Goal: Complete application form

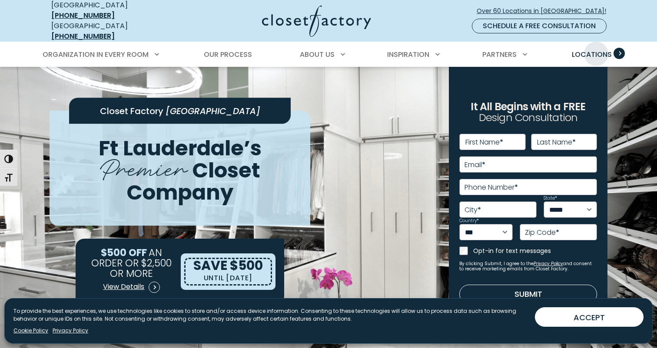
click at [596, 50] on span "Locations" at bounding box center [592, 55] width 40 height 10
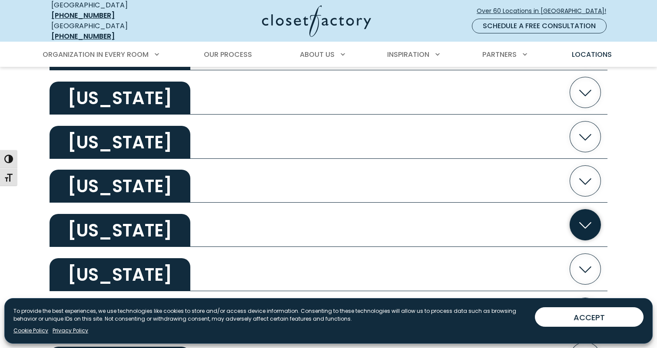
scroll to position [524, 0]
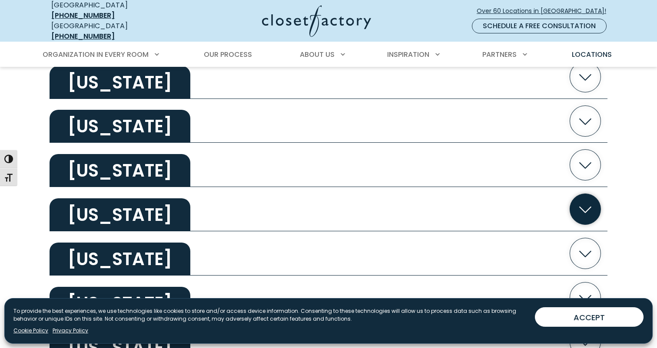
click at [580, 207] on icon "button" at bounding box center [585, 210] width 12 height 7
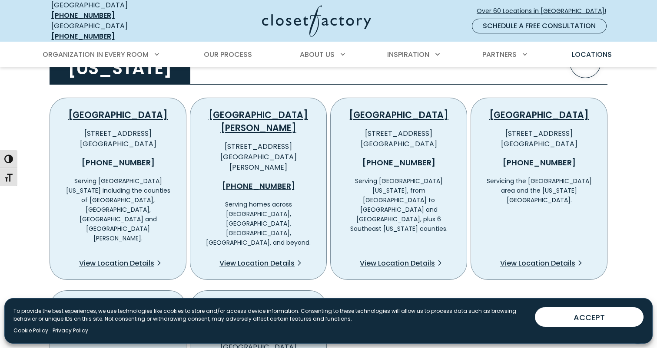
scroll to position [669, 0]
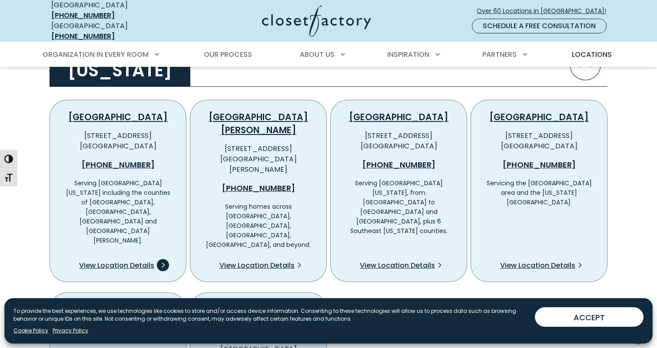
click at [141, 261] on span "View Location Details" at bounding box center [116, 266] width 75 height 10
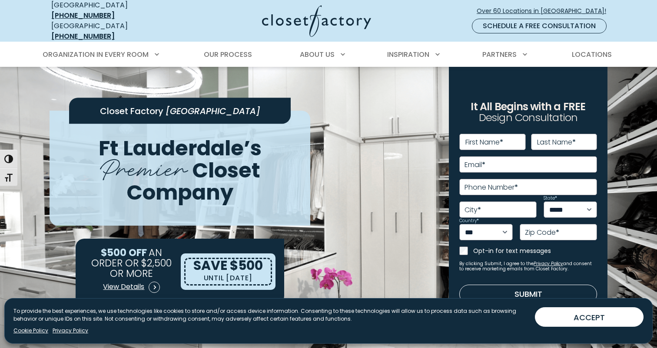
click at [498, 139] on label "First Name *" at bounding box center [484, 142] width 38 height 7
click at [498, 134] on input "First Name *" at bounding box center [492, 142] width 66 height 17
type input "******"
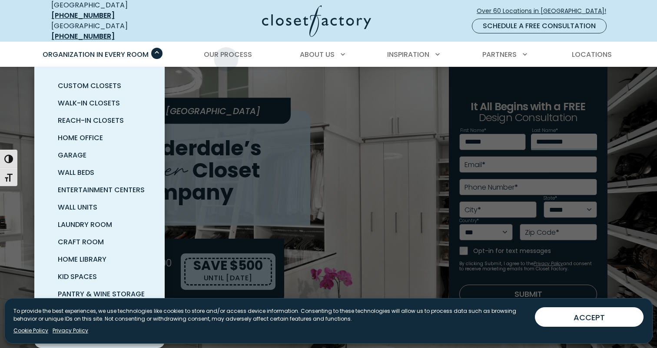
type input "**********"
click at [140, 50] on span "Organization in Every Room" at bounding box center [96, 55] width 106 height 10
click at [84, 150] on span "Garage" at bounding box center [72, 155] width 29 height 10
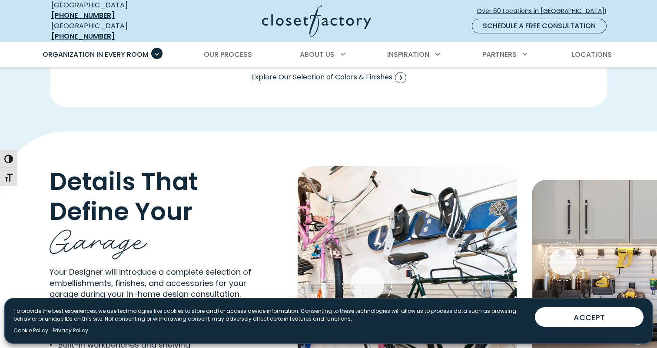
scroll to position [1182, 0]
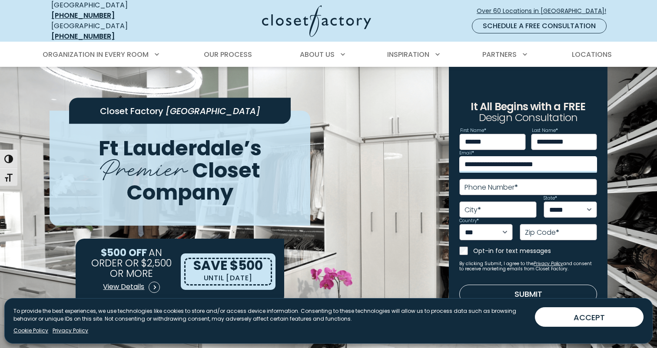
type input "**********"
select select "**"
click at [550, 229] on label "Zip Code *" at bounding box center [542, 232] width 34 height 7
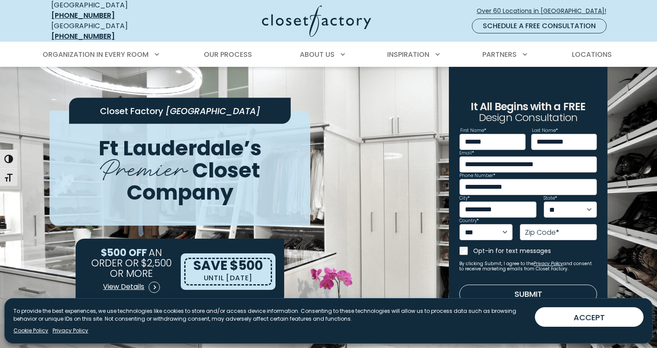
click at [550, 229] on input "Zip Code *" at bounding box center [558, 232] width 77 height 17
type input "*****"
click at [485, 268] on div "**********" at bounding box center [528, 206] width 138 height 144
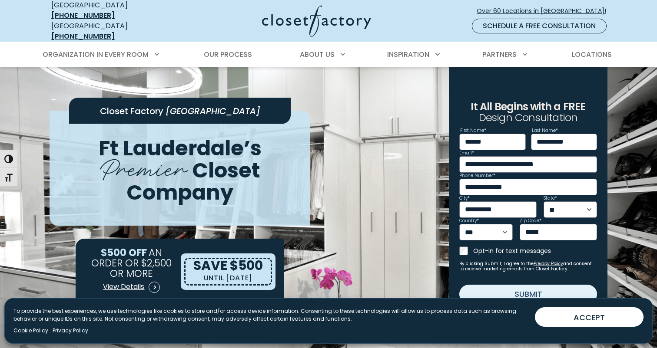
click at [496, 287] on button "Submit" at bounding box center [528, 294] width 138 height 19
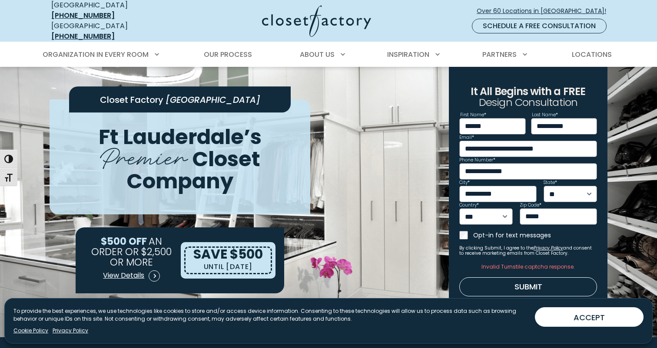
scroll to position [18, 0]
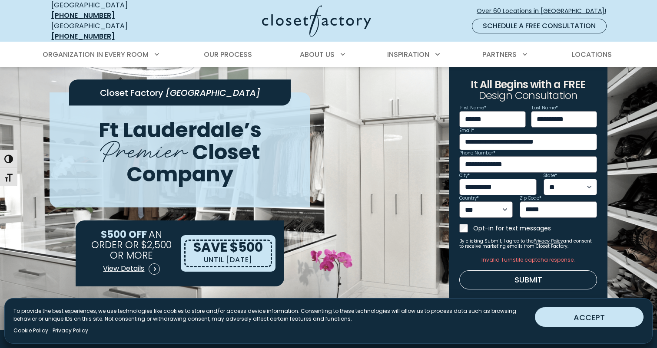
click at [558, 318] on button "ACCEPT" at bounding box center [589, 318] width 109 height 20
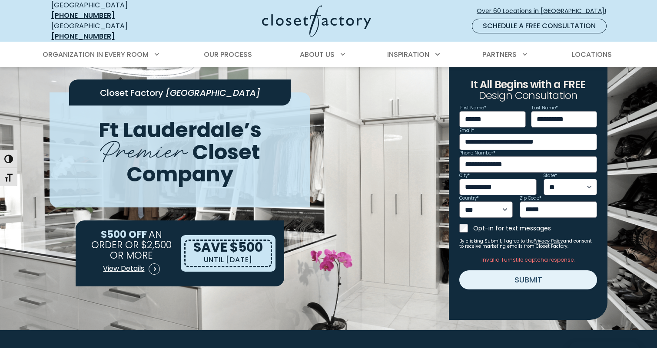
click at [501, 276] on button "Submit" at bounding box center [528, 280] width 138 height 19
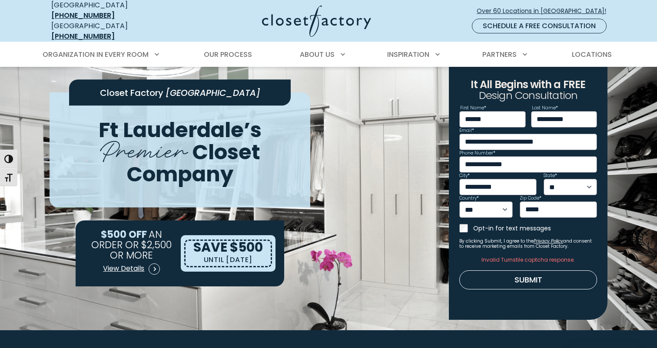
scroll to position [0, 0]
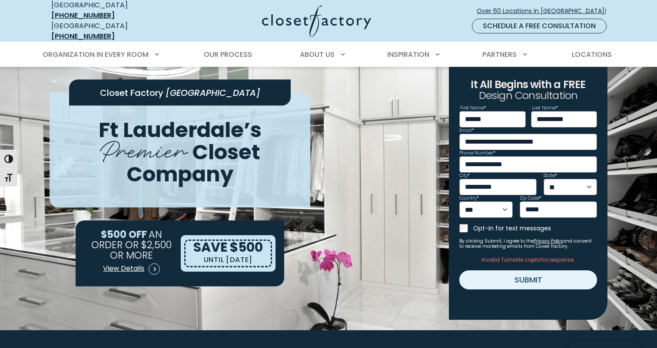
click at [487, 272] on button "Submit" at bounding box center [528, 280] width 138 height 19
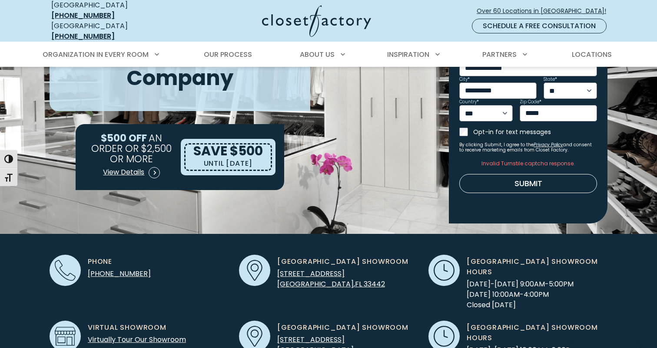
scroll to position [114, 0]
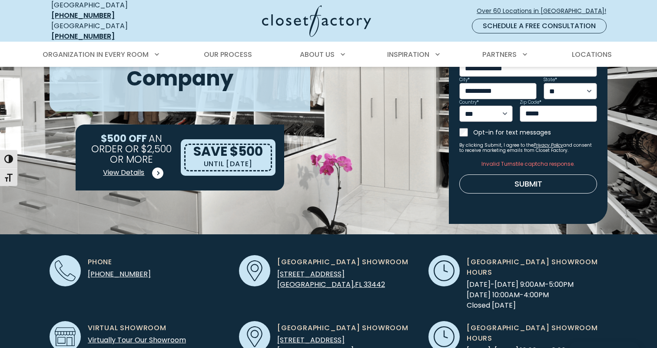
click at [139, 168] on span "View Details" at bounding box center [123, 173] width 41 height 10
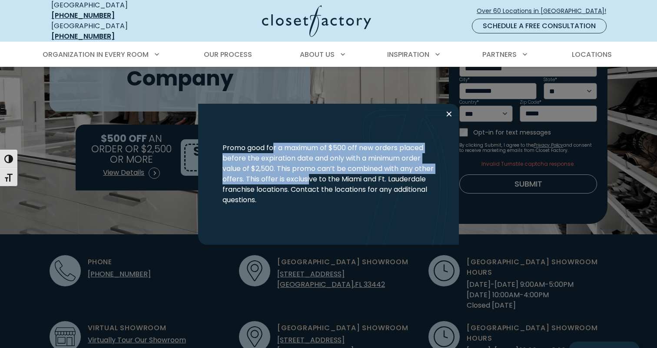
drag, startPoint x: 275, startPoint y: 144, endPoint x: 330, endPoint y: 177, distance: 64.5
click at [330, 177] on span "Promo good for a maximum of $500 off new orders placed before the expiration da…" at bounding box center [327, 174] width 211 height 62
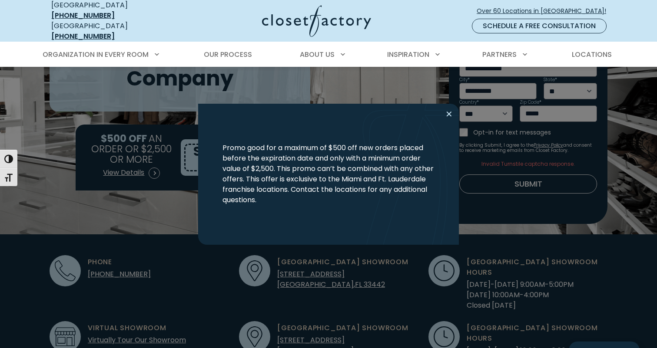
click at [447, 113] on button "Close modal" at bounding box center [449, 114] width 13 height 14
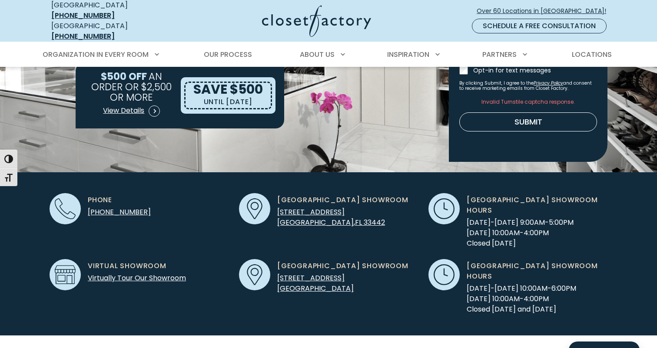
scroll to position [189, 0]
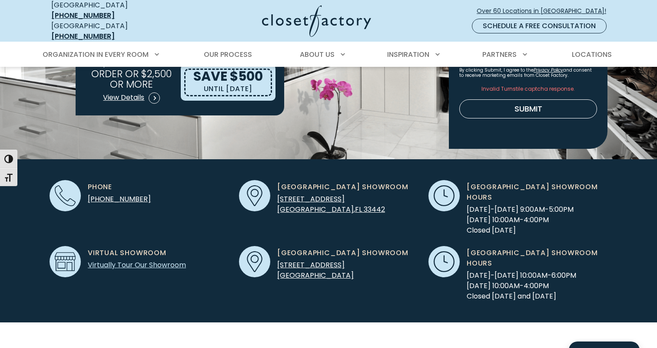
click at [149, 260] on link "Virtually Tour Our Showroom" at bounding box center [137, 265] width 98 height 10
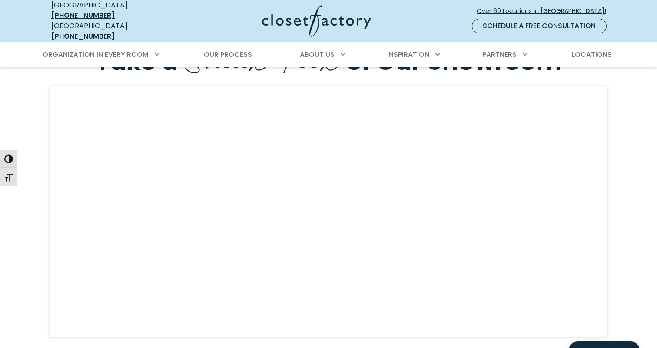
scroll to position [2342, 0]
